Goal: Transaction & Acquisition: Purchase product/service

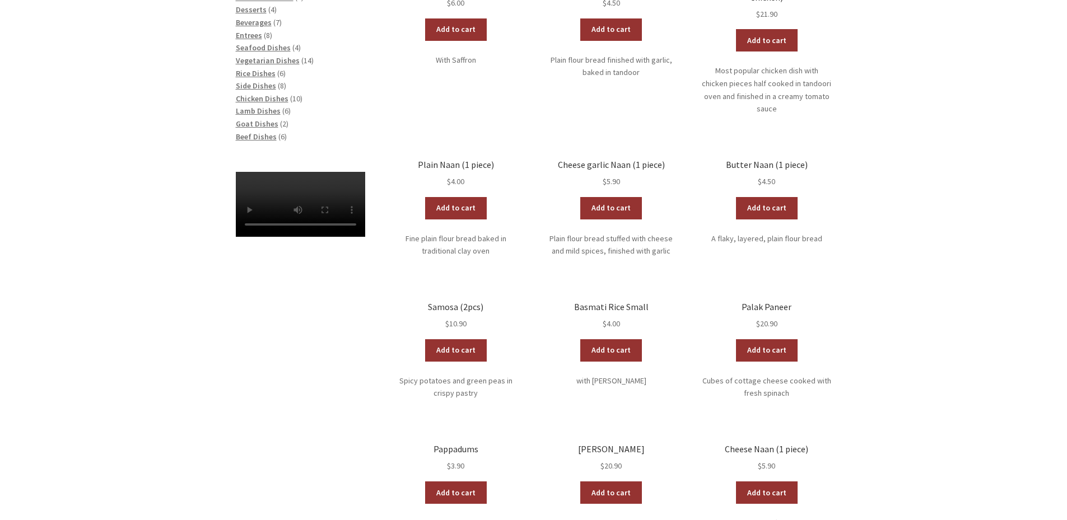
scroll to position [168, 0]
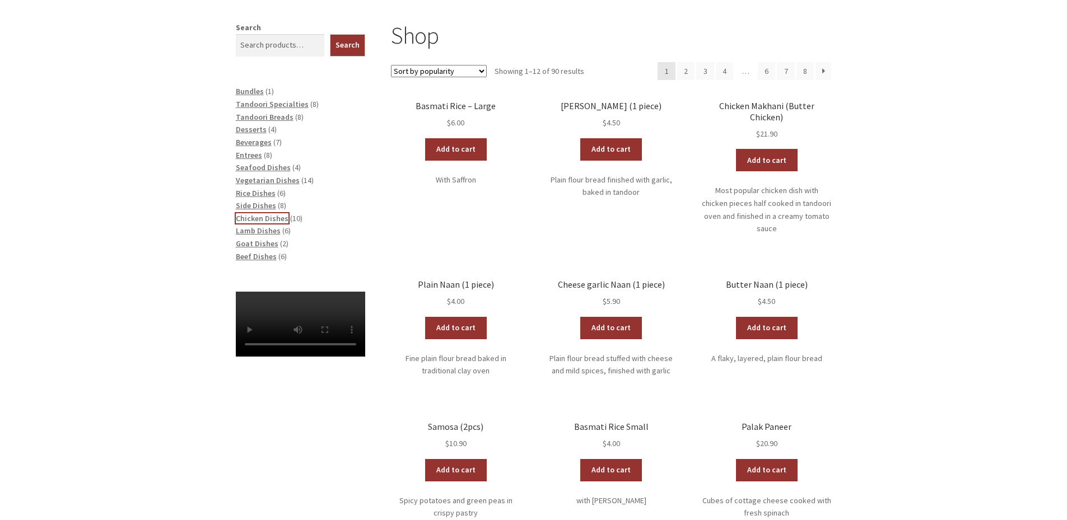
click at [276, 220] on span "Chicken Dishes" at bounding box center [262, 218] width 53 height 10
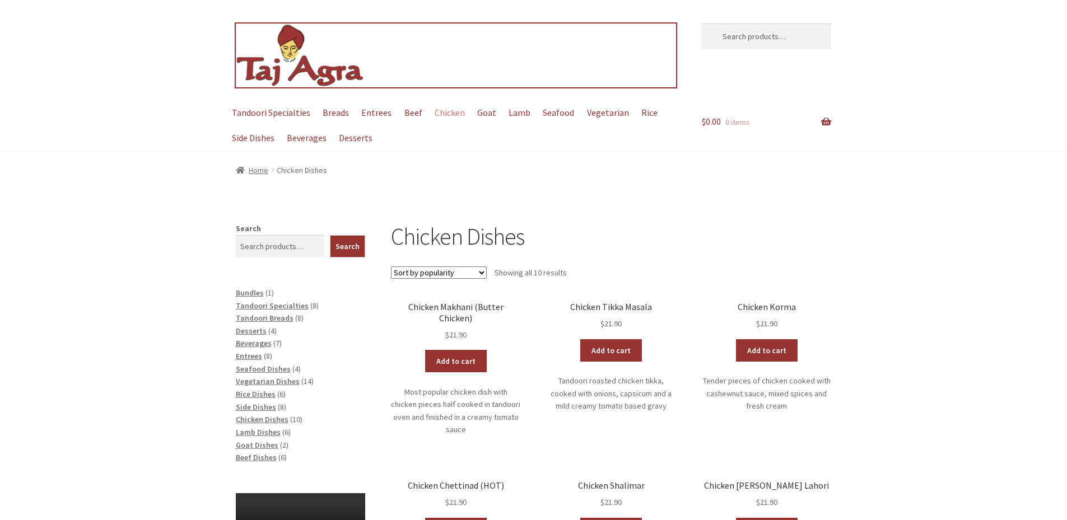
click at [272, 65] on img at bounding box center [300, 56] width 129 height 64
